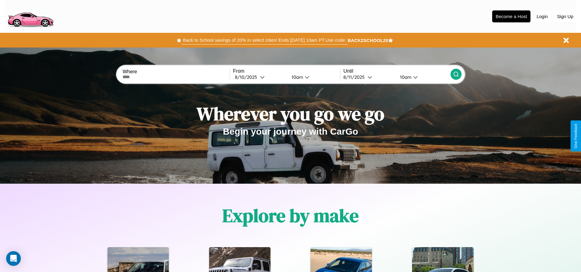
click at [264, 40] on button "Back to School savings of 20% in select cities! Ends [DATE] 10am PT. Use code:" at bounding box center [264, 40] width 166 height 9
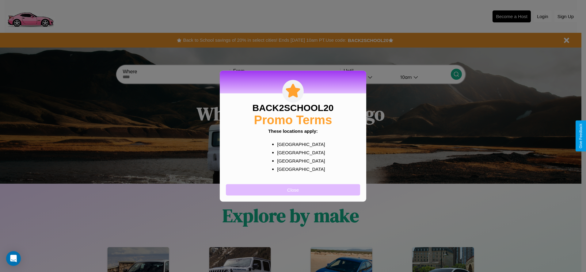
click at [293, 189] on button "Close" at bounding box center [293, 189] width 134 height 11
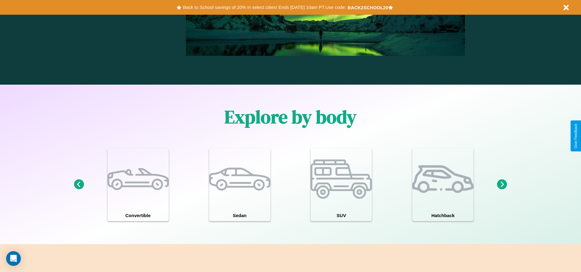
scroll to position [535, 0]
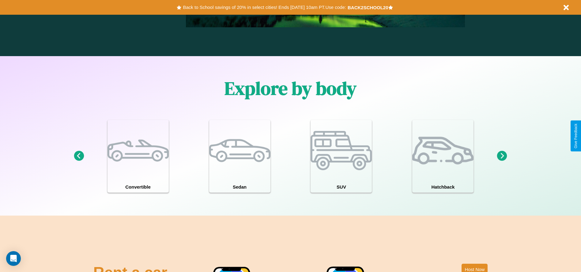
click at [502, 156] on icon at bounding box center [502, 156] width 10 height 10
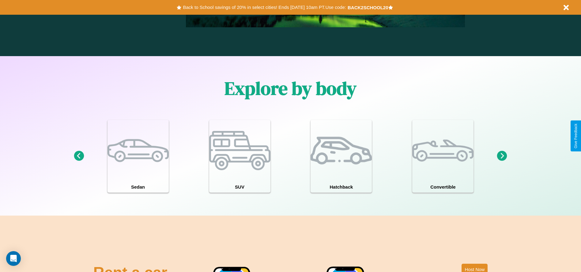
click at [502, 156] on icon at bounding box center [502, 156] width 10 height 10
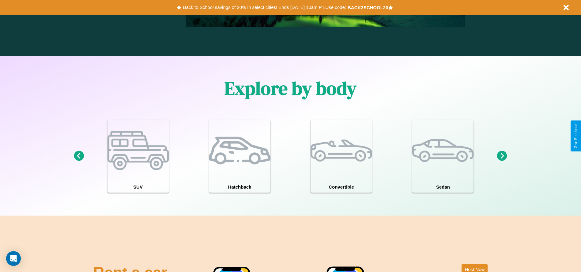
click at [79, 156] on icon at bounding box center [79, 156] width 10 height 10
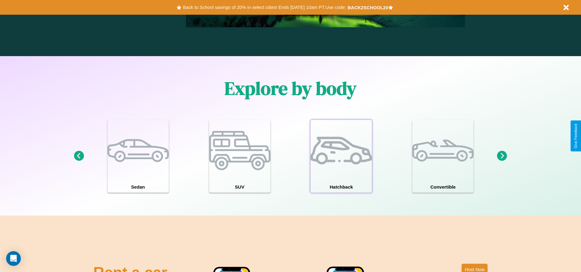
click at [341, 156] on div at bounding box center [341, 150] width 61 height 61
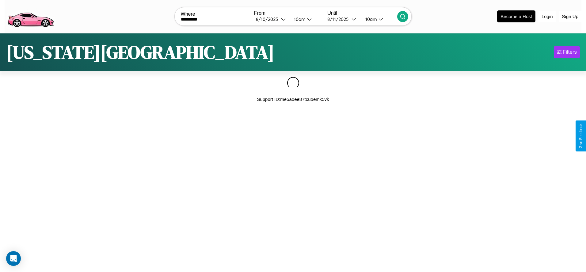
type input "*********"
click at [403, 16] on icon at bounding box center [402, 16] width 6 height 6
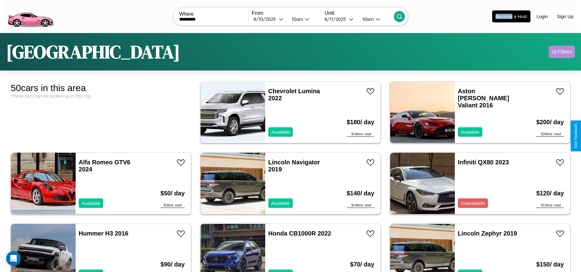
click at [562, 52] on div "Filters" at bounding box center [565, 52] width 14 height 6
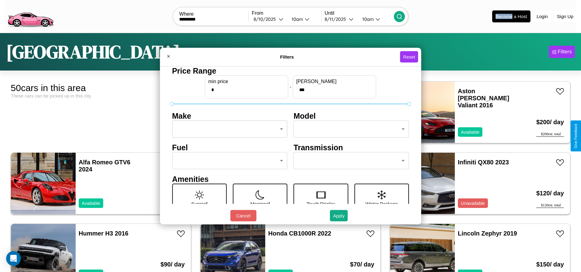
click at [228, 129] on body "CarGo Where ********* From [DATE] 10am Until [DATE] 10am Become a Host Login Si…" at bounding box center [290, 155] width 581 height 310
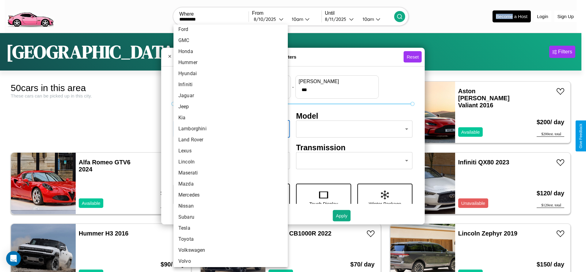
scroll to position [160, 0]
click at [228, 193] on li "Mercedes" at bounding box center [230, 192] width 114 height 11
type input "********"
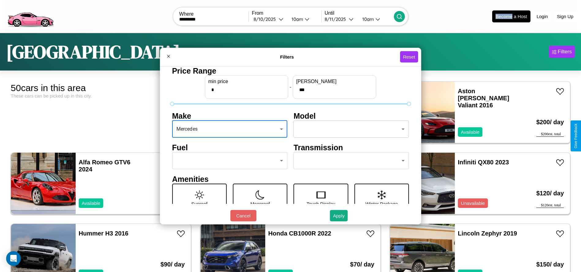
click at [348, 129] on body "CarGo Where ********* From [DATE] 10am Until [DATE] 10am Become a Host Login Si…" at bounding box center [290, 155] width 581 height 310
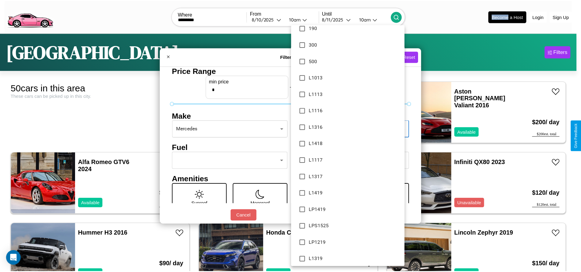
scroll to position [463, 0]
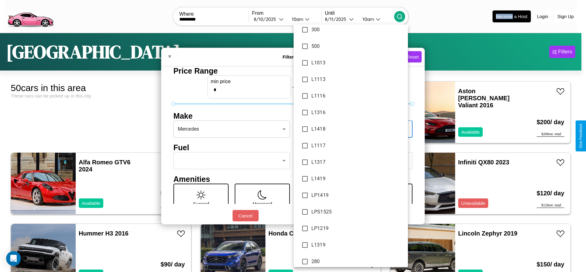
type input "*****"
click at [293, 136] on div at bounding box center [293, 136] width 586 height 272
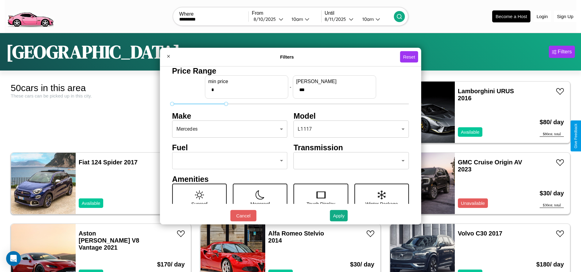
type input "***"
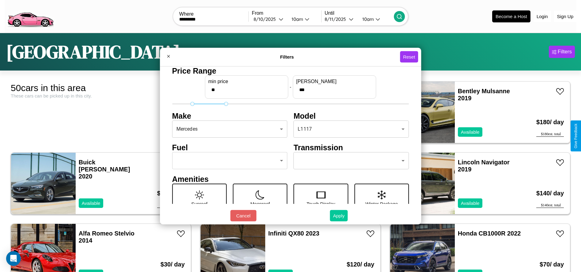
type input "**"
click at [339, 215] on button "Apply" at bounding box center [339, 215] width 18 height 11
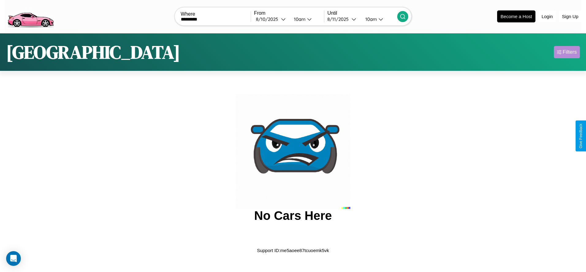
click at [566, 52] on div "Filters" at bounding box center [569, 52] width 14 height 6
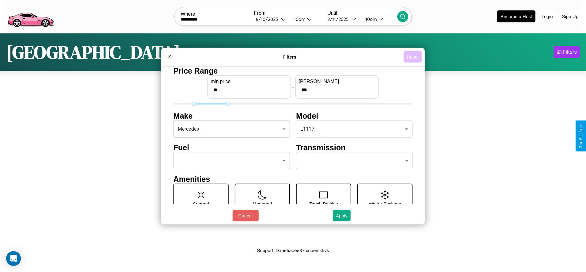
click at [412, 57] on button "Reset" at bounding box center [412, 56] width 18 height 11
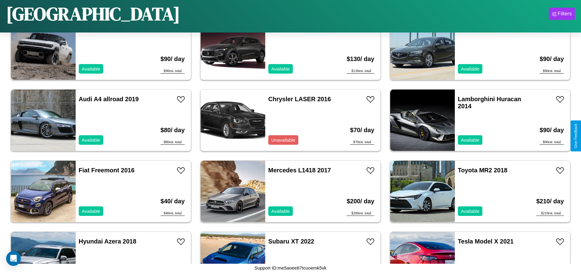
scroll to position [210, 0]
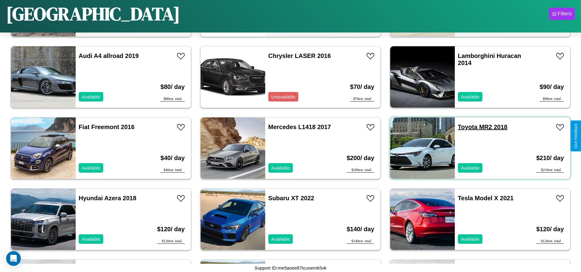
click at [464, 127] on link "Toyota MR2 2018" at bounding box center [483, 126] width 50 height 7
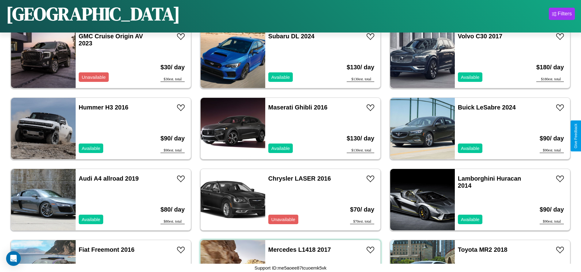
scroll to position [68, 0]
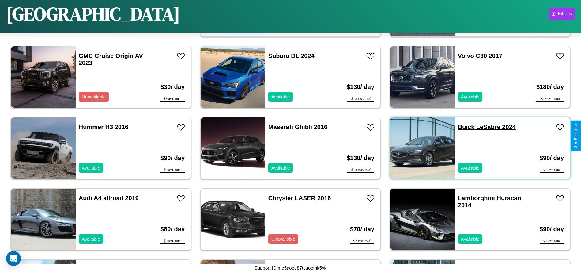
click at [463, 127] on link "Buick LeSabre 2024" at bounding box center [487, 126] width 58 height 7
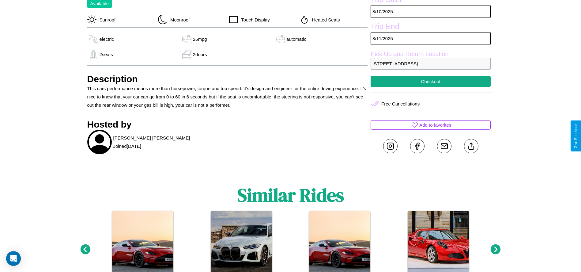
scroll to position [242, 0]
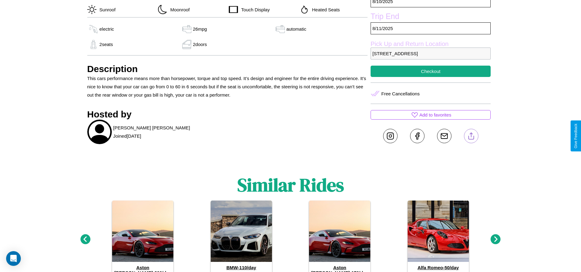
click at [471, 136] on line at bounding box center [471, 135] width 0 height 4
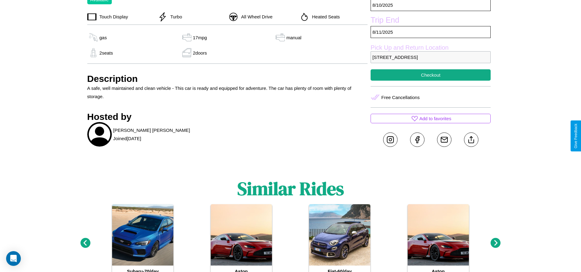
scroll to position [223, 0]
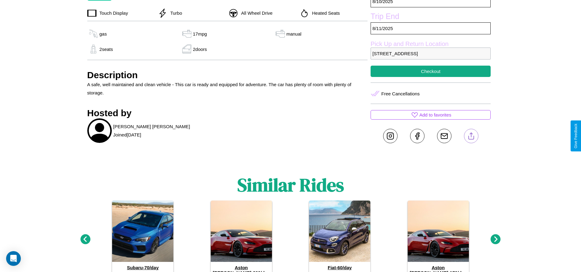
click at [471, 136] on line at bounding box center [471, 135] width 0 height 4
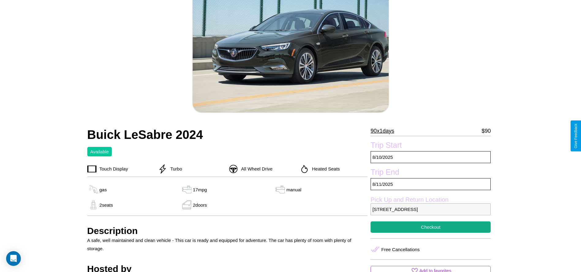
scroll to position [62, 0]
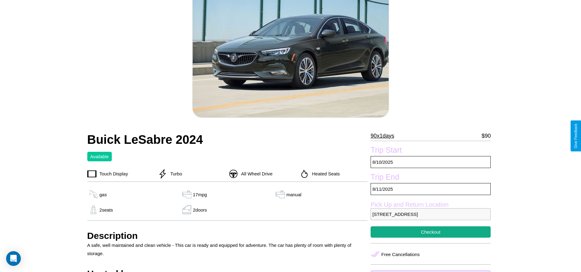
click at [385, 136] on p "90 x 1 days" at bounding box center [383, 136] width 24 height 10
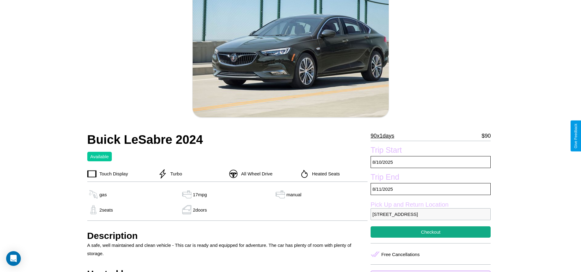
click at [385, 136] on p "90 x 1 days" at bounding box center [383, 136] width 24 height 10
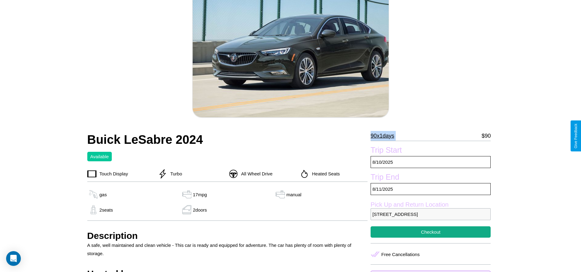
click at [385, 136] on p "90 x 1 days" at bounding box center [383, 136] width 24 height 10
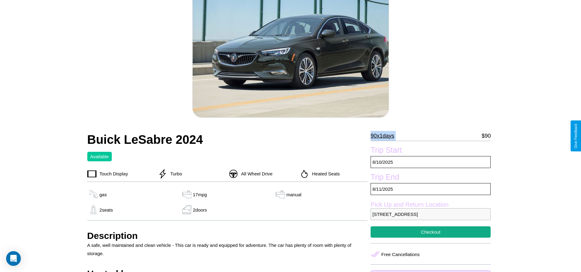
click at [385, 136] on p "90 x 1 days" at bounding box center [383, 136] width 24 height 10
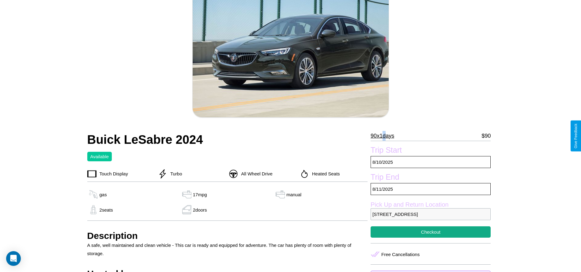
click at [385, 136] on p "90 x 1 days" at bounding box center [383, 136] width 24 height 10
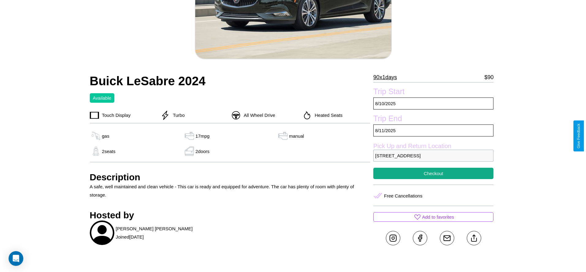
scroll to position [158, 0]
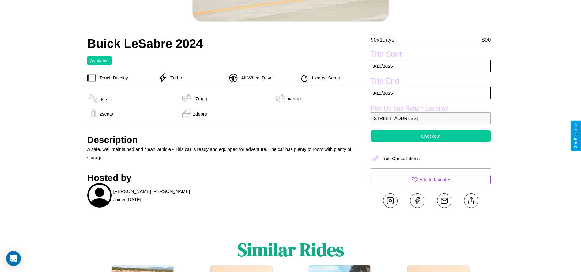
click at [431, 136] on button "Checkout" at bounding box center [431, 135] width 120 height 11
